Goal: Obtain resource: Obtain resource

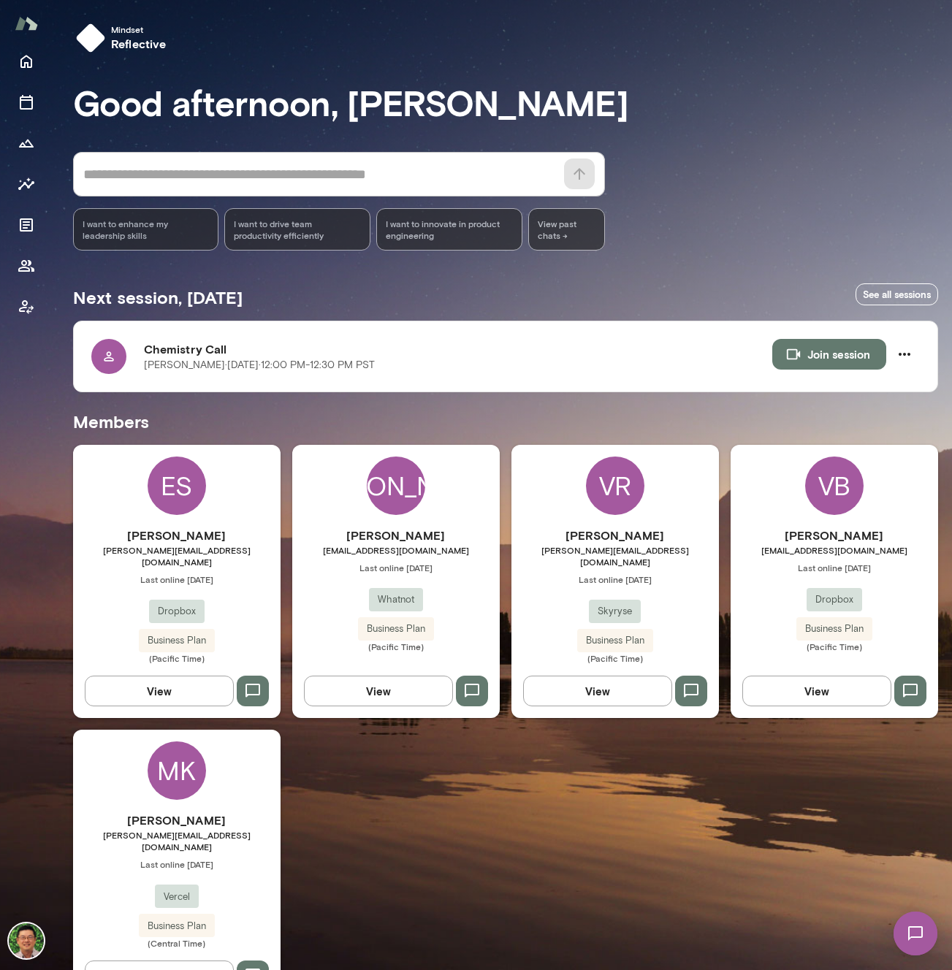
click at [387, 547] on span "[EMAIL_ADDRESS][DOMAIN_NAME]" at bounding box center [395, 550] width 207 height 12
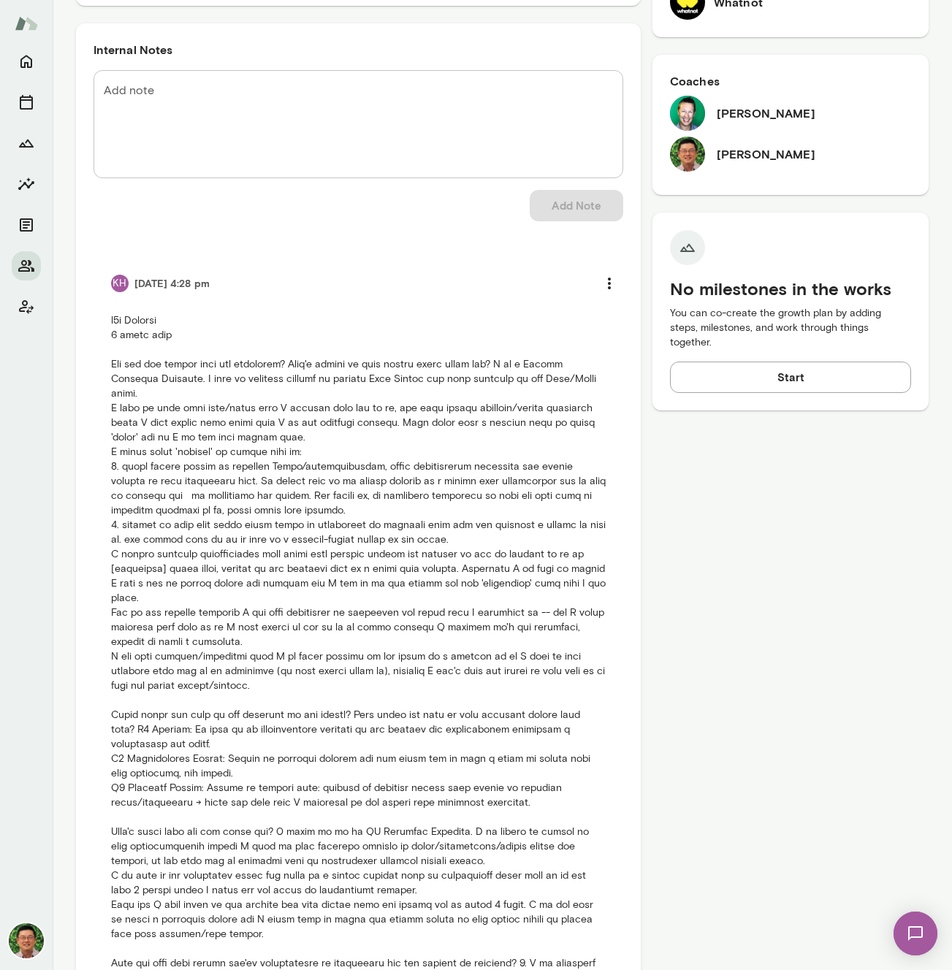
scroll to position [668, 0]
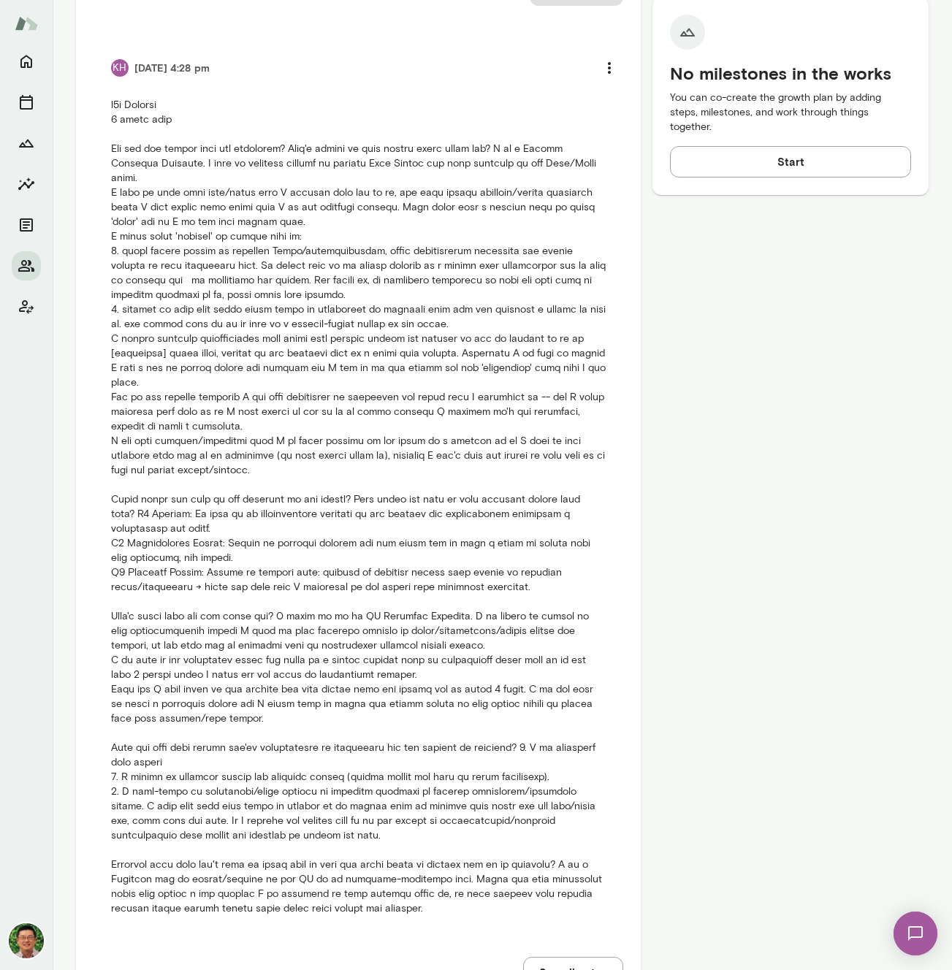
drag, startPoint x: 253, startPoint y: 153, endPoint x: 247, endPoint y: 232, distance: 79.1
click at [247, 232] on p at bounding box center [358, 507] width 494 height 819
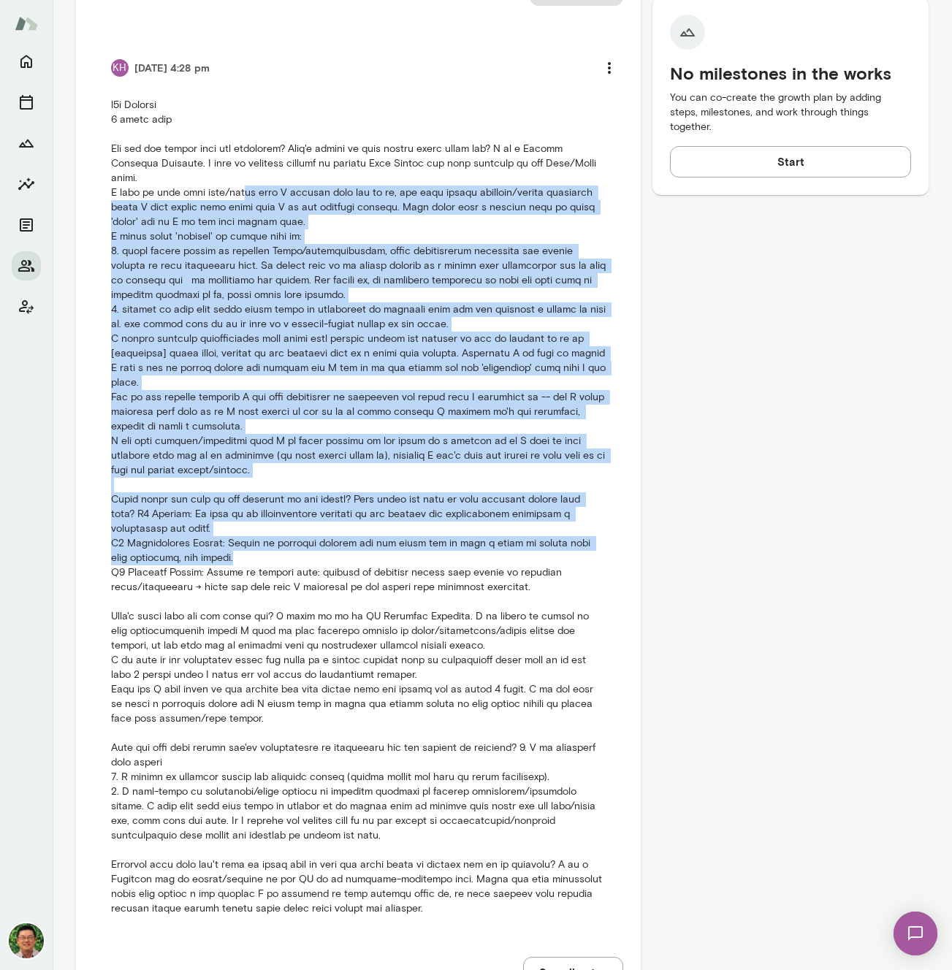
drag, startPoint x: 231, startPoint y: 199, endPoint x: 332, endPoint y: 562, distance: 376.9
click at [332, 562] on p at bounding box center [358, 507] width 494 height 819
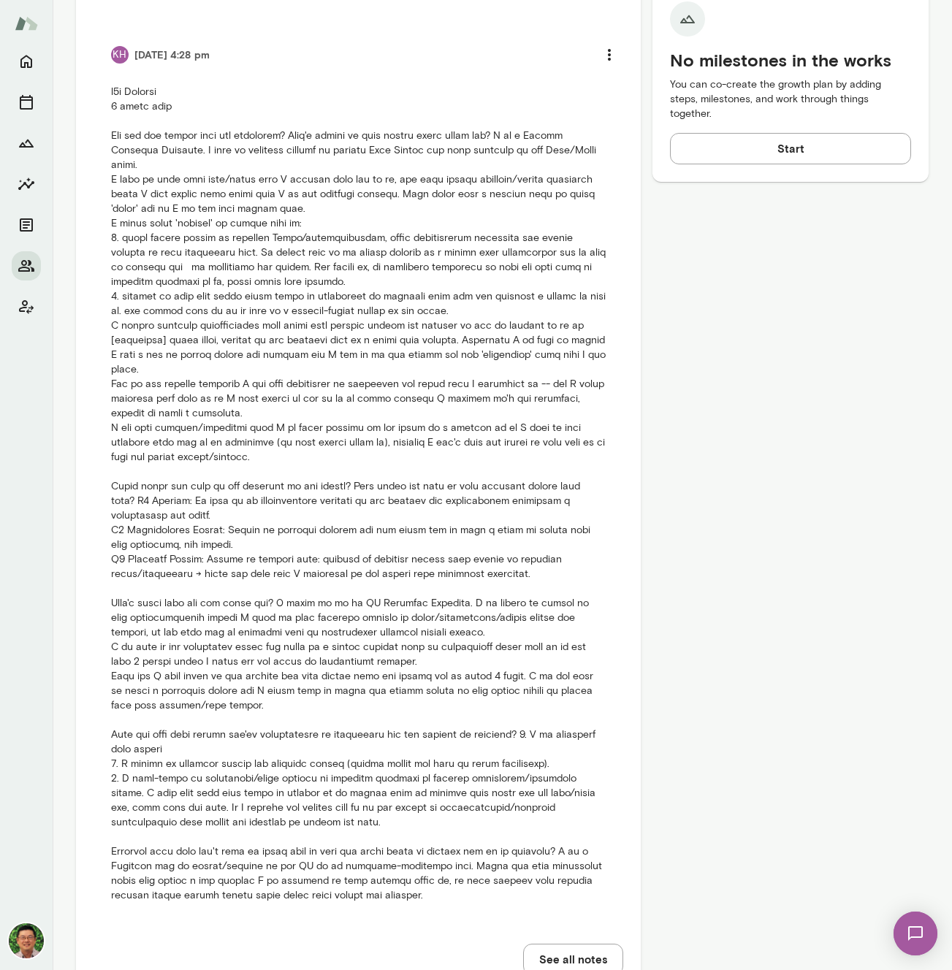
scroll to position [738, 0]
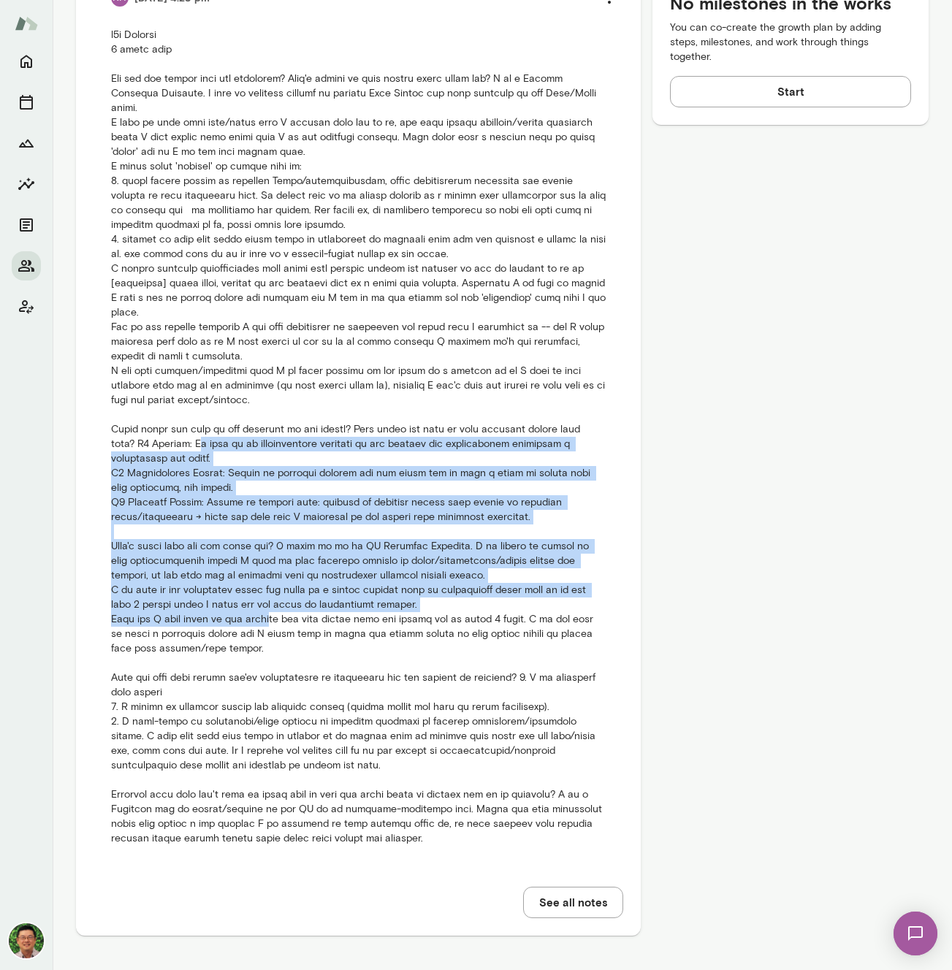
drag, startPoint x: 163, startPoint y: 447, endPoint x: 272, endPoint y: 614, distance: 198.9
click at [272, 614] on p at bounding box center [358, 437] width 494 height 819
click at [271, 613] on p at bounding box center [358, 437] width 494 height 819
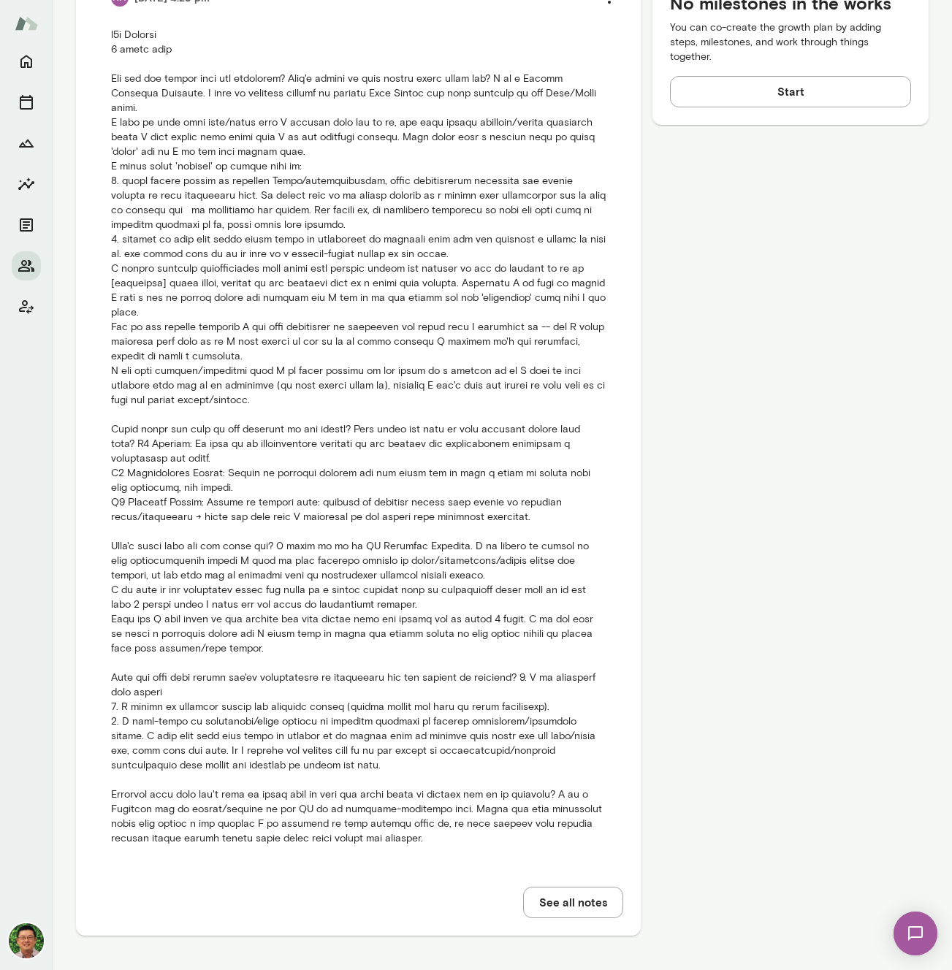
drag, startPoint x: 267, startPoint y: 545, endPoint x: 290, endPoint y: 579, distance: 41.1
click at [290, 579] on p at bounding box center [358, 437] width 494 height 819
click at [283, 574] on p at bounding box center [358, 437] width 494 height 819
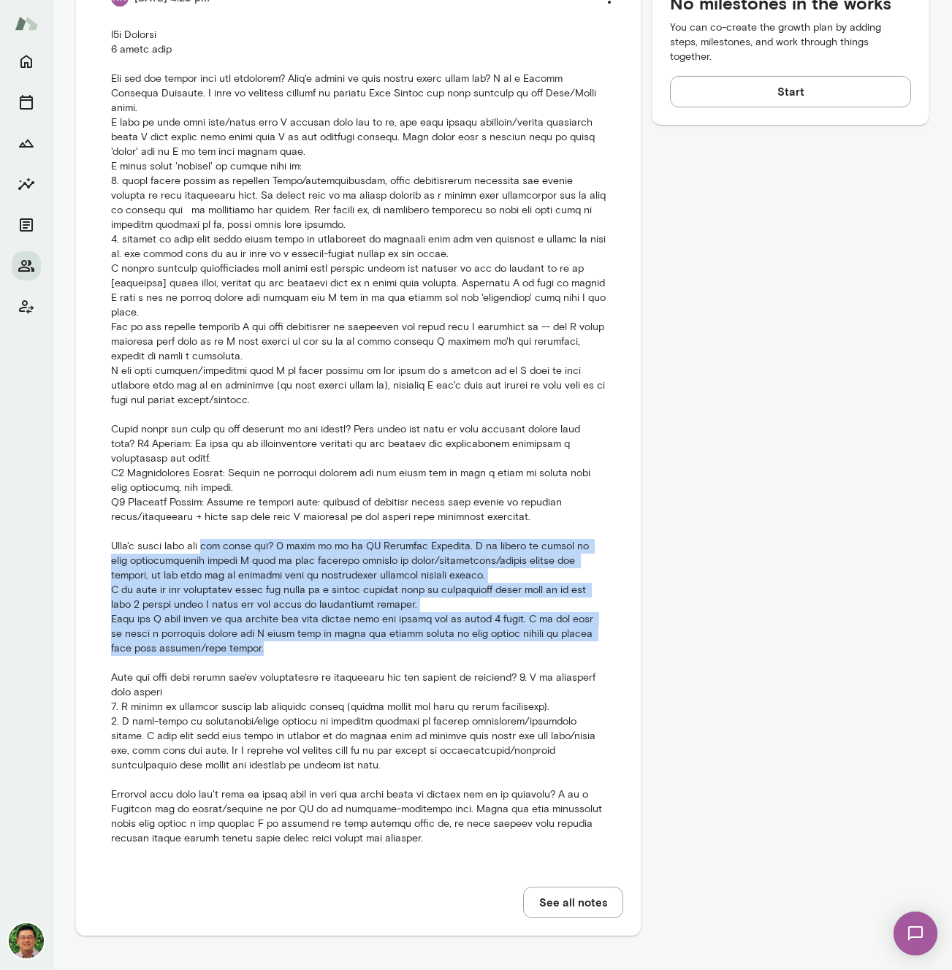
drag, startPoint x: 203, startPoint y: 549, endPoint x: 246, endPoint y: 646, distance: 105.6
click at [246, 646] on p at bounding box center [358, 437] width 494 height 819
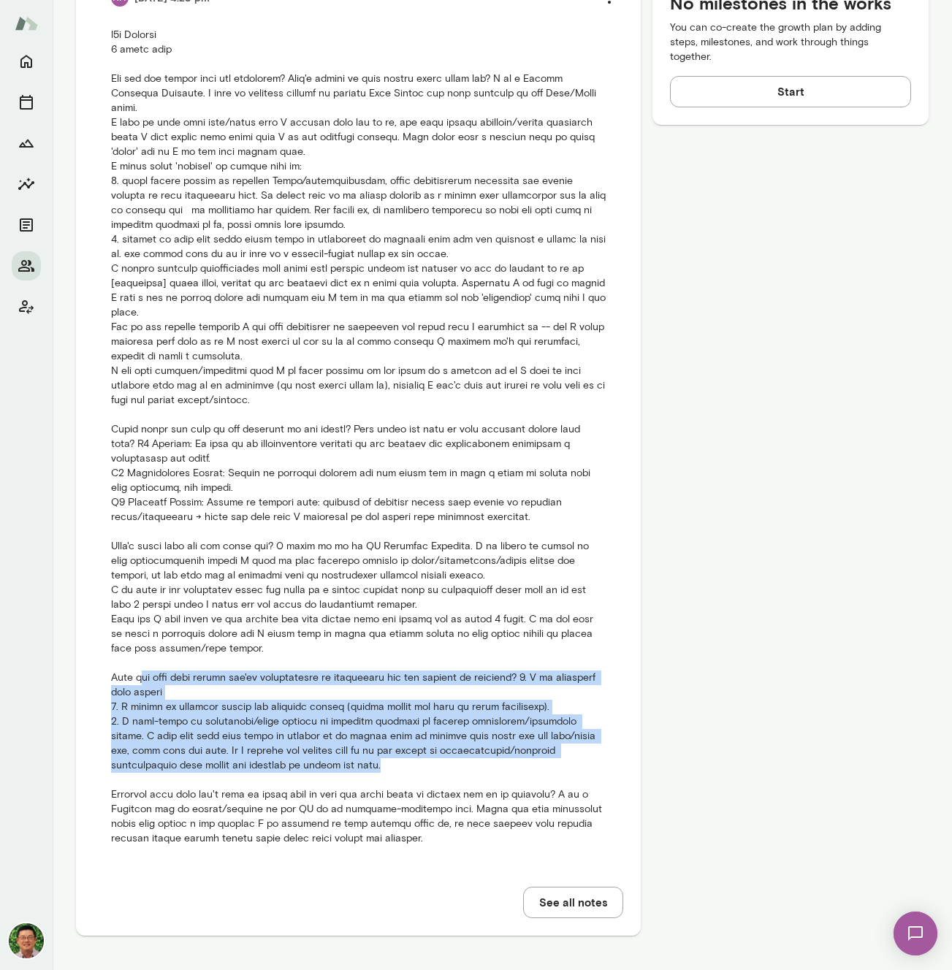
drag, startPoint x: 138, startPoint y: 675, endPoint x: 437, endPoint y: 765, distance: 311.9
click at [437, 765] on p at bounding box center [358, 437] width 494 height 819
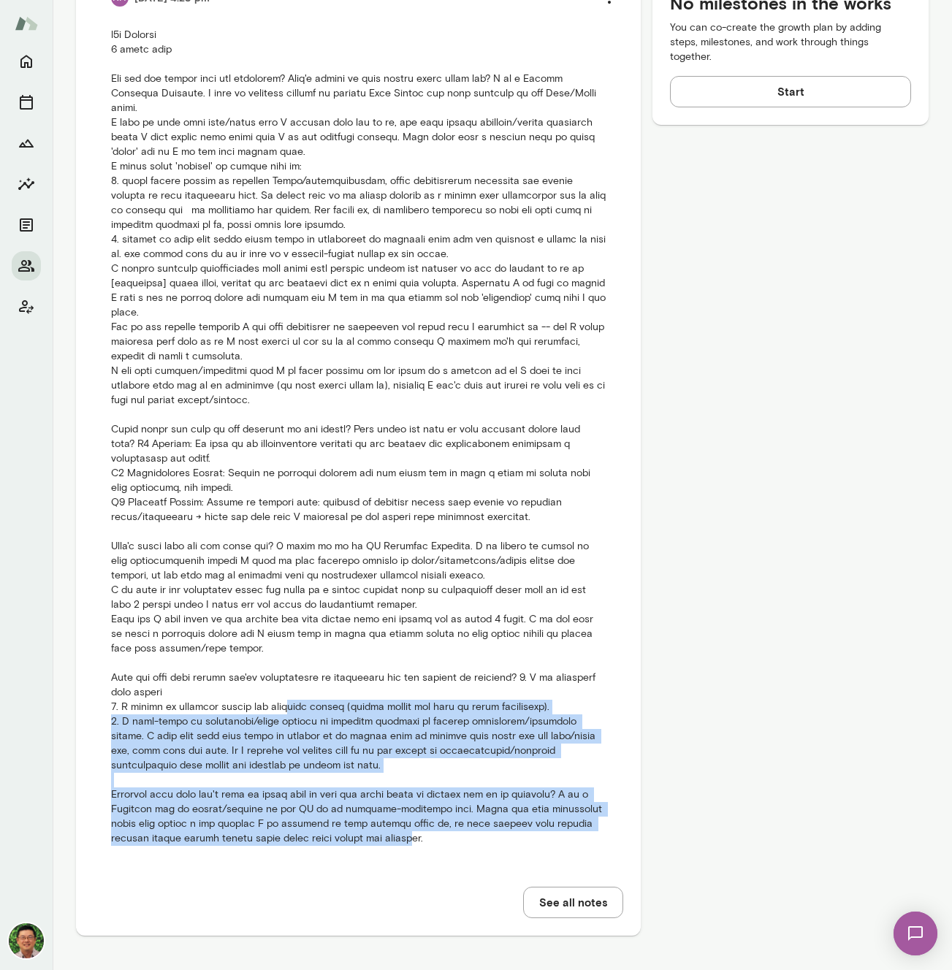
drag, startPoint x: 361, startPoint y: 835, endPoint x: 283, endPoint y: 708, distance: 148.6
click at [283, 708] on p at bounding box center [358, 437] width 494 height 819
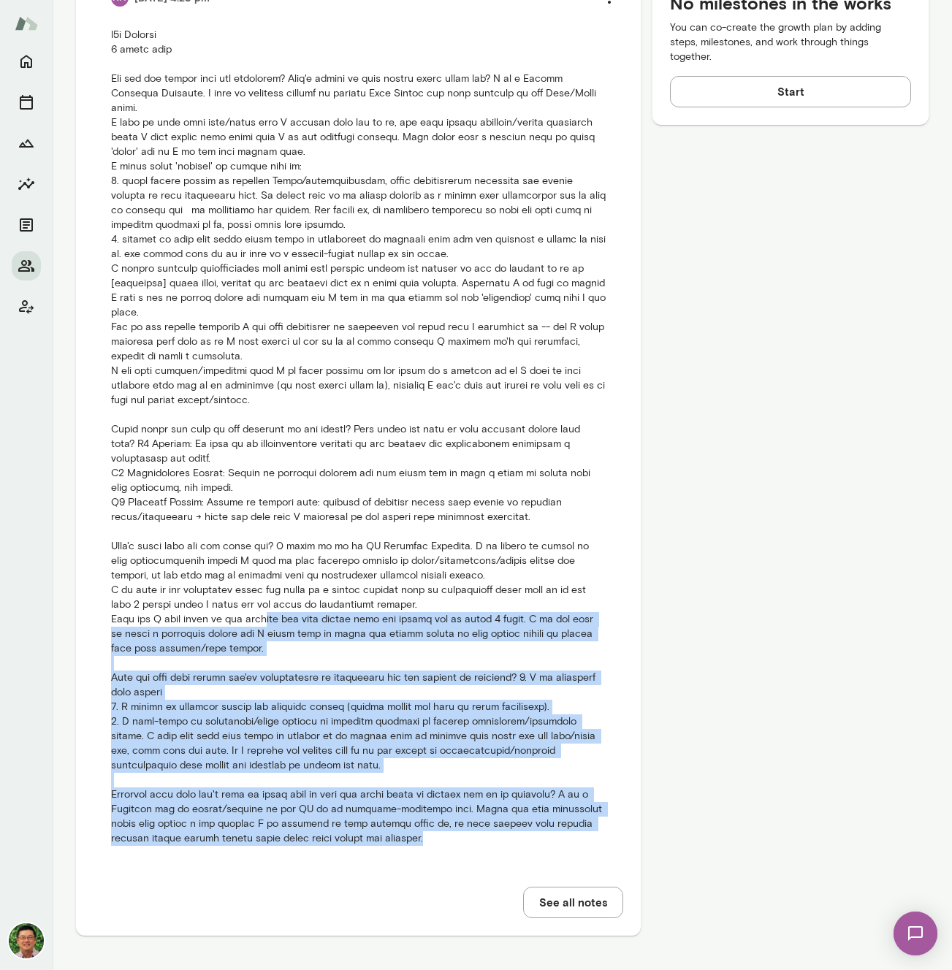
drag, startPoint x: 400, startPoint y: 848, endPoint x: 263, endPoint y: 624, distance: 262.9
click at [263, 624] on li "KH [DATE] 4:28 pm" at bounding box center [358, 414] width 530 height 899
click at [263, 624] on p at bounding box center [358, 437] width 494 height 819
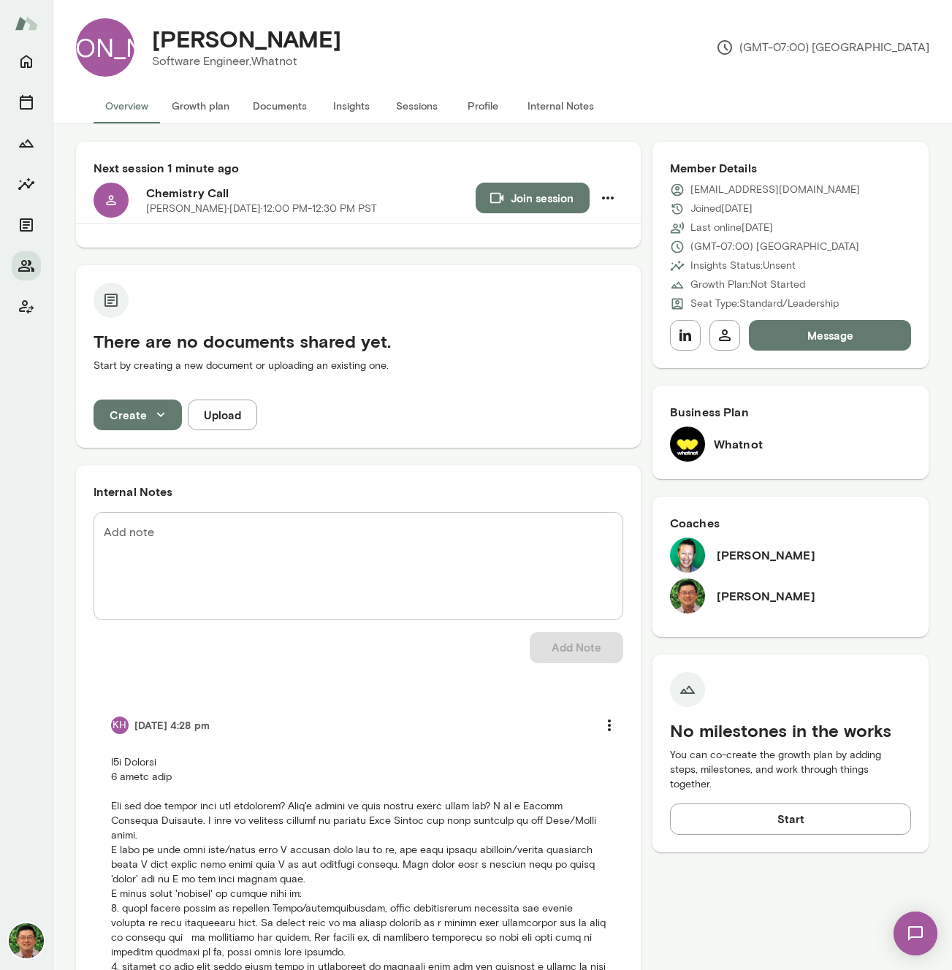
scroll to position [0, 0]
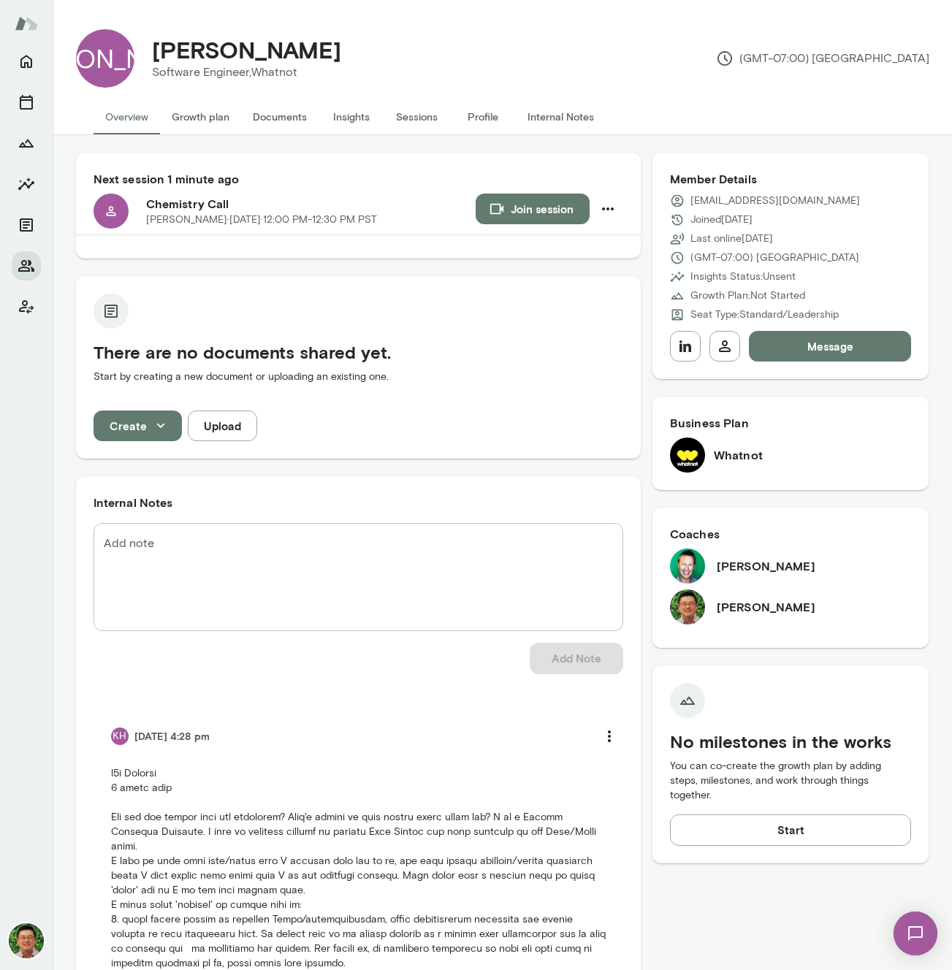
click at [271, 126] on button "Documents" at bounding box center [279, 116] width 77 height 35
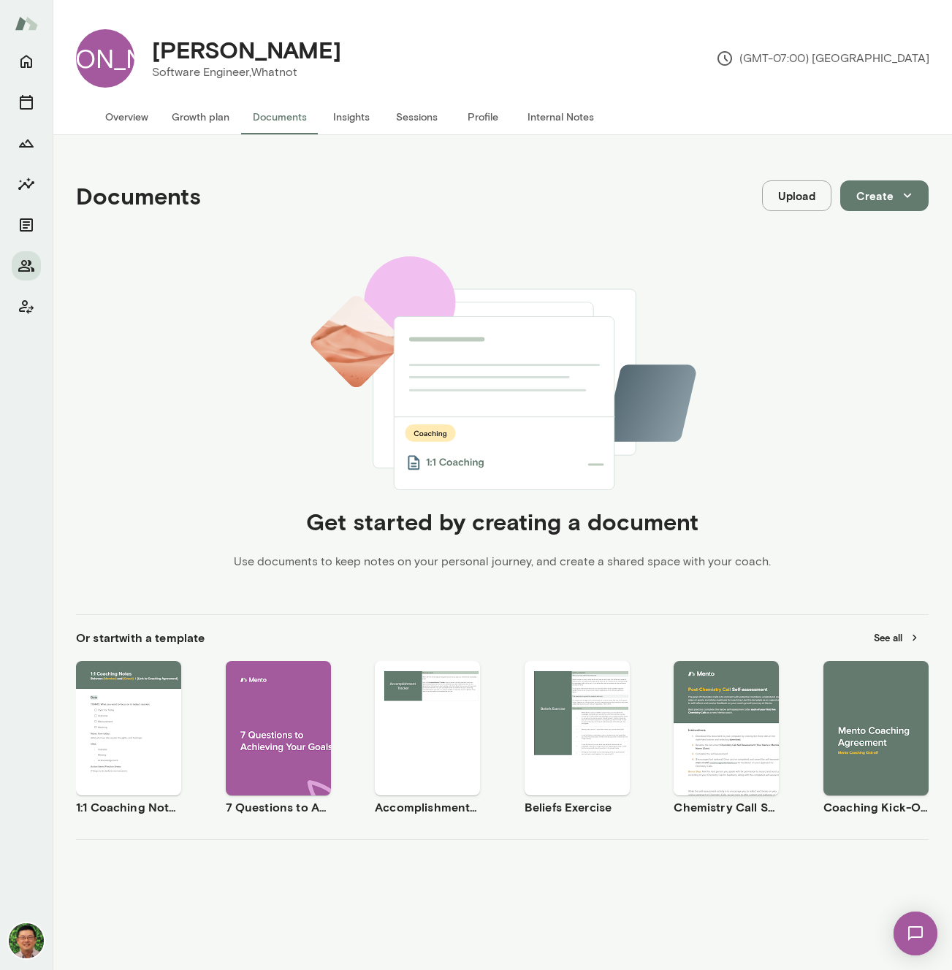
click at [714, 779] on div "Use template Preview" at bounding box center [725, 728] width 105 height 134
click at [885, 630] on button "See all" at bounding box center [897, 638] width 64 height 23
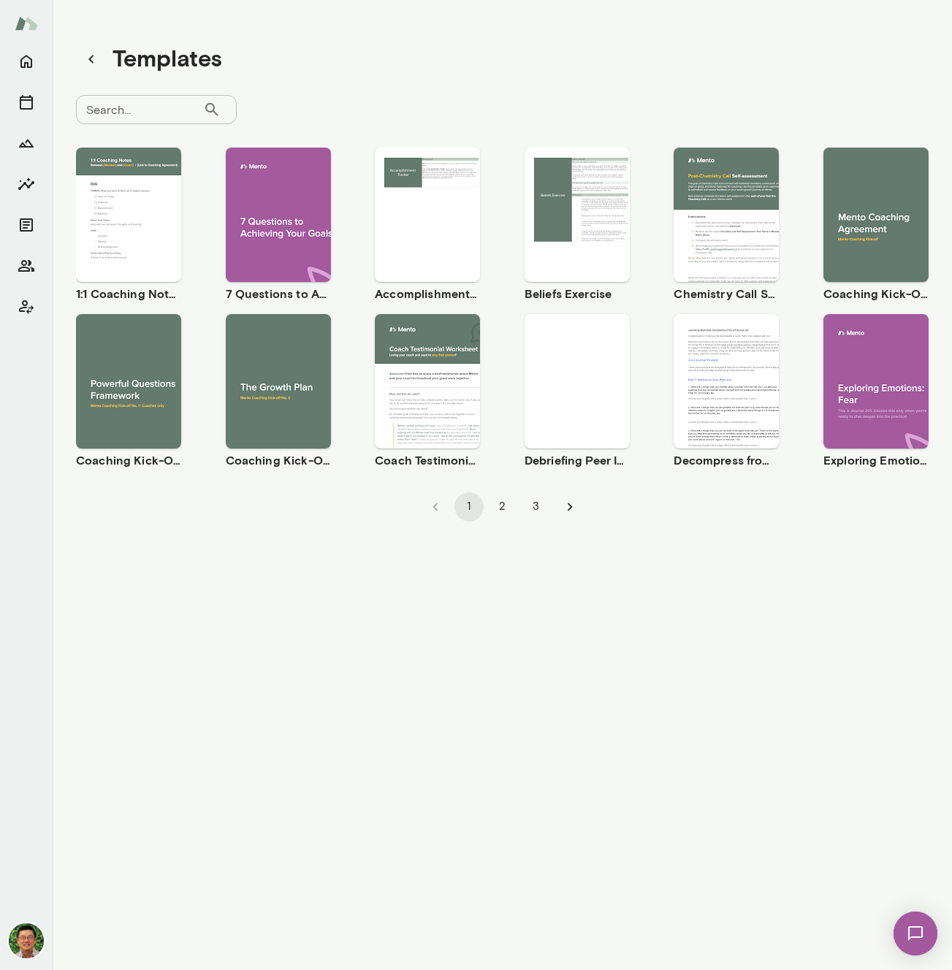
click at [492, 507] on button "2" at bounding box center [502, 506] width 29 height 29
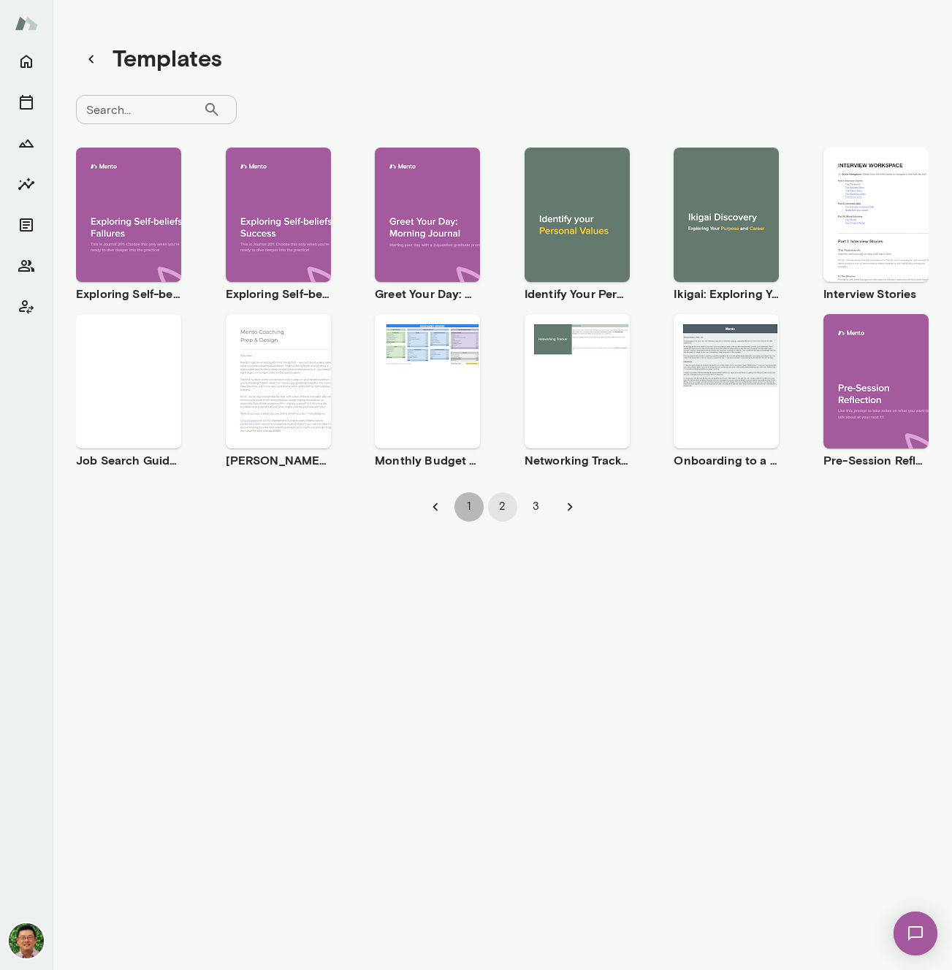
click at [467, 507] on button "1" at bounding box center [468, 506] width 29 height 29
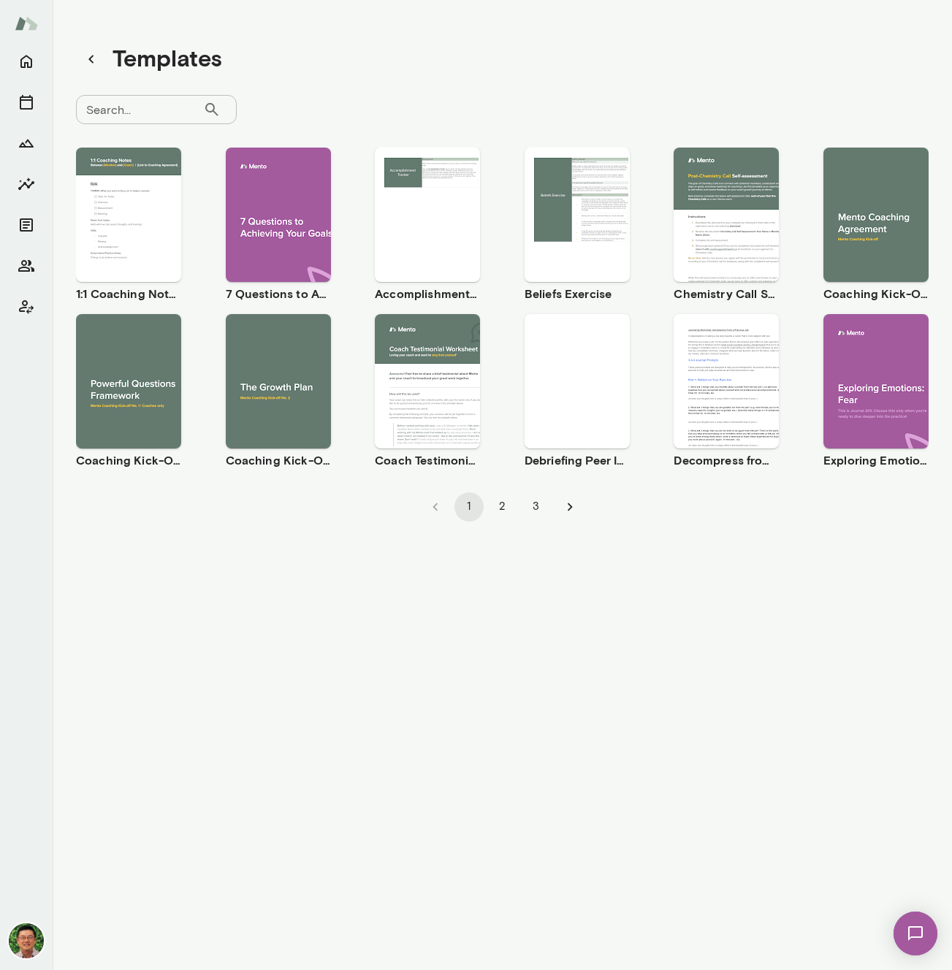
click at [139, 413] on div "Use template Preview" at bounding box center [128, 381] width 105 height 134
